Goal: Task Accomplishment & Management: Manage account settings

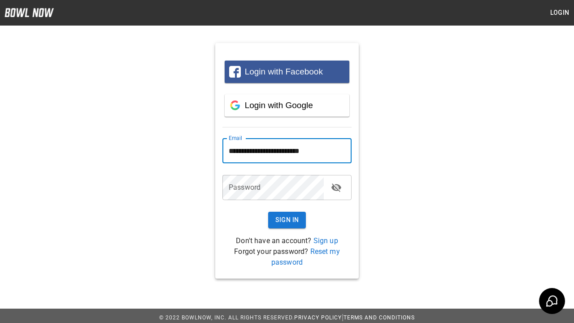
type input "**********"
click at [287, 220] on button "Sign In" at bounding box center [287, 220] width 38 height 17
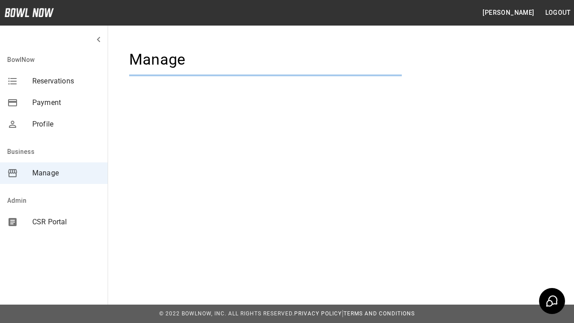
click at [54, 173] on span "Manage" at bounding box center [66, 173] width 68 height 11
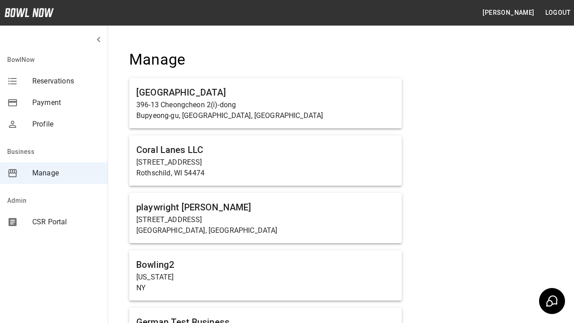
scroll to position [343, 0]
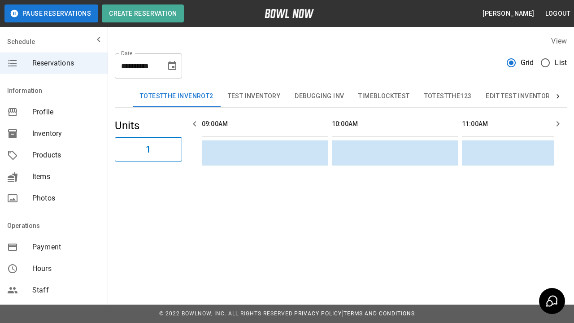
scroll to position [0, 780]
click at [54, 155] on span "Products" at bounding box center [66, 155] width 68 height 11
